Goal: Information Seeking & Learning: Learn about a topic

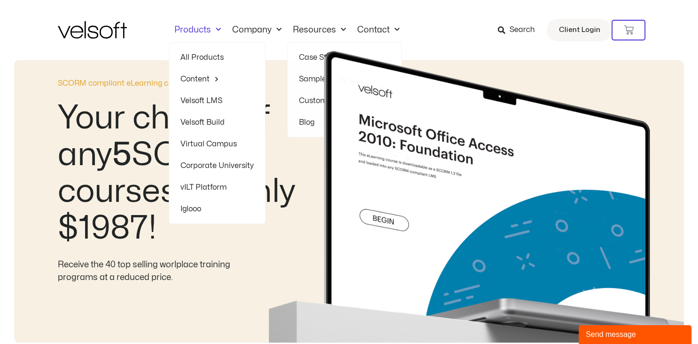
click at [213, 31] on span "Menu" at bounding box center [216, 30] width 10 height 16
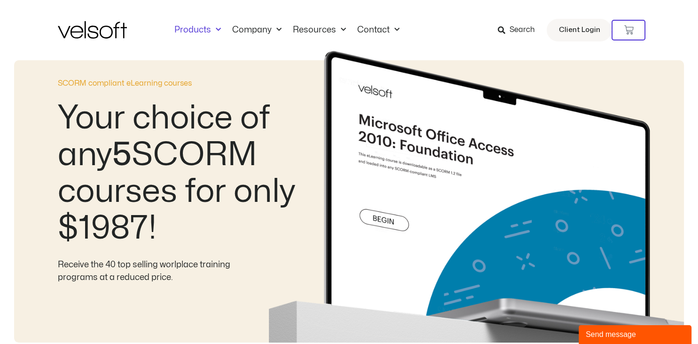
click at [213, 31] on span "Menu" at bounding box center [216, 30] width 10 height 16
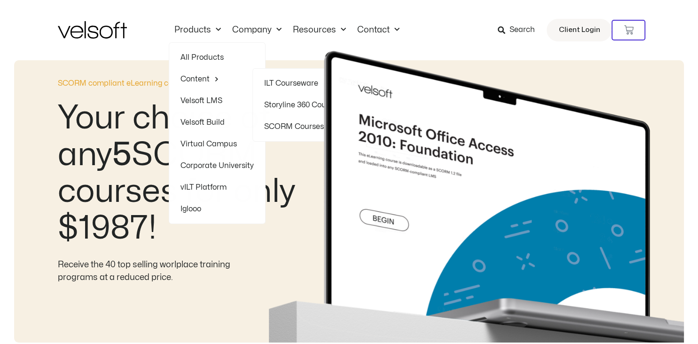
click at [282, 127] on img at bounding box center [477, 196] width 416 height 291
click at [289, 125] on img at bounding box center [477, 196] width 416 height 291
click at [188, 81] on link "Content" at bounding box center [216, 79] width 73 height 22
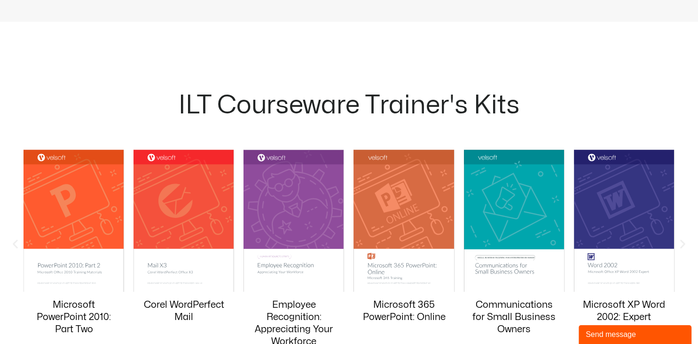
scroll to position [794, 0]
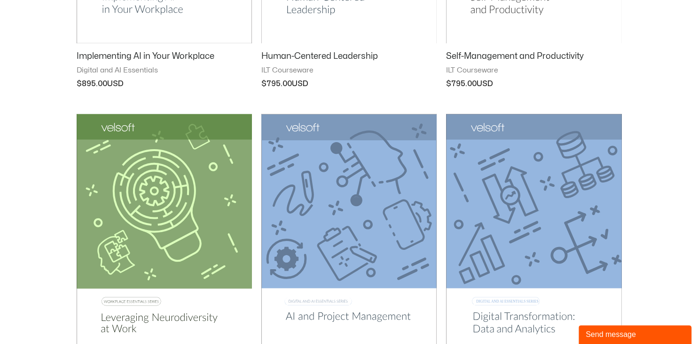
scroll to position [745, 0]
